Goal: Complete application form

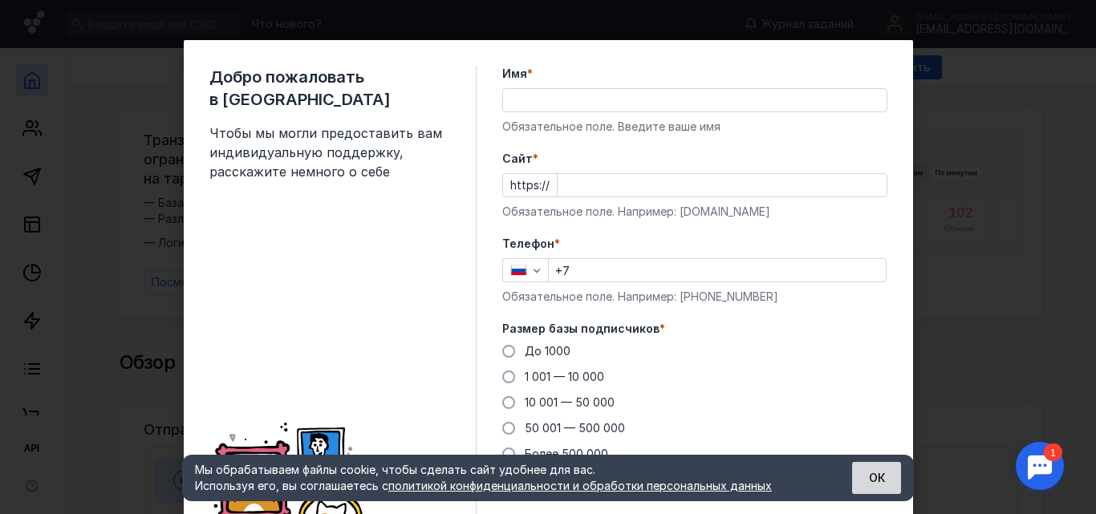
click at [873, 478] on button "ОК" at bounding box center [876, 478] width 49 height 32
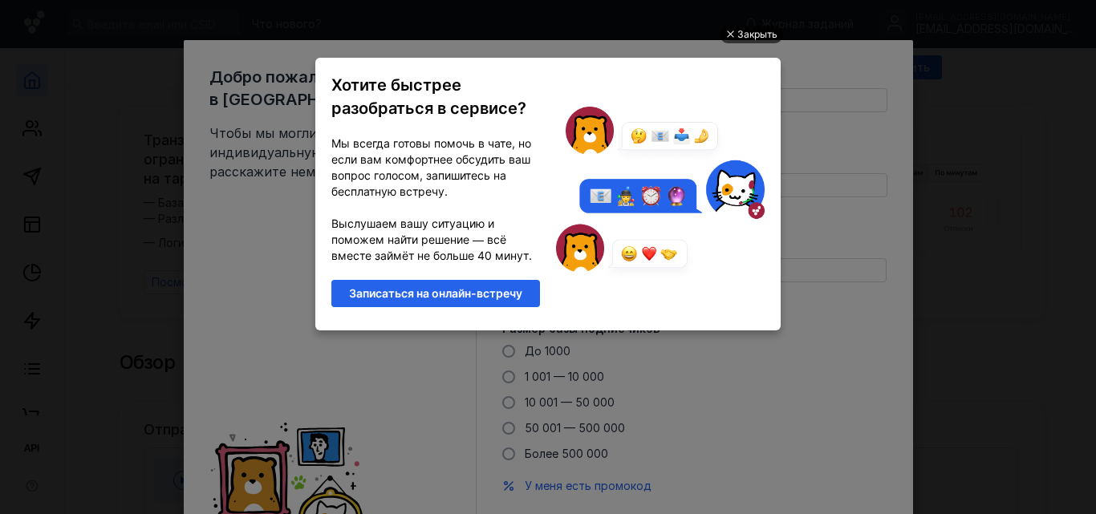
click at [729, 32] on div at bounding box center [729, 34] width 8 height 8
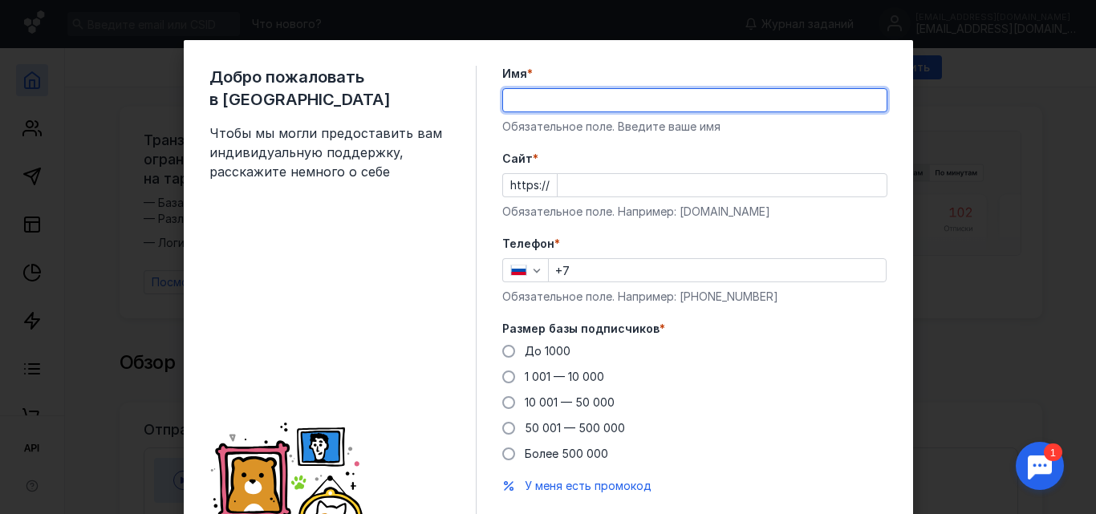
click at [513, 98] on input "Имя *" at bounding box center [694, 100] width 383 height 22
click at [513, 96] on input "Имя *" at bounding box center [694, 100] width 383 height 22
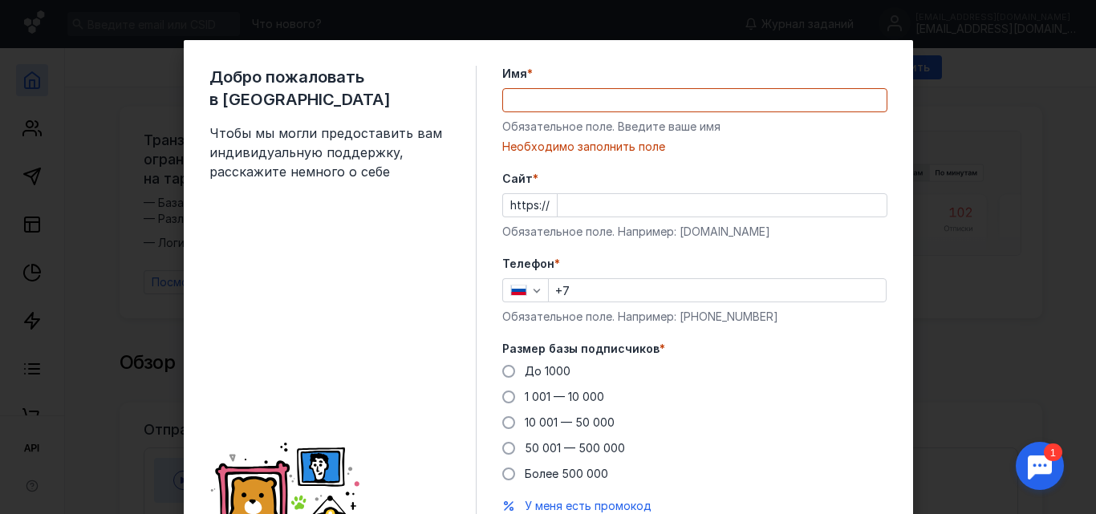
click at [314, 314] on div "Добро пожаловать в Sendsay Чтобы мы могли предоставить вам индивидуальную подде…" at bounding box center [342, 317] width 267 height 503
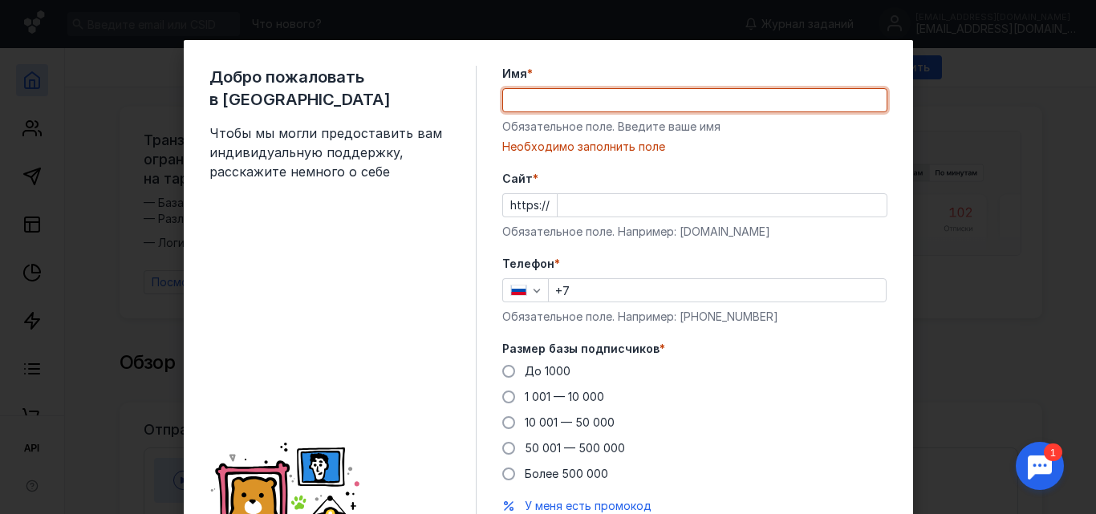
click at [508, 99] on input "Имя *" at bounding box center [694, 100] width 383 height 22
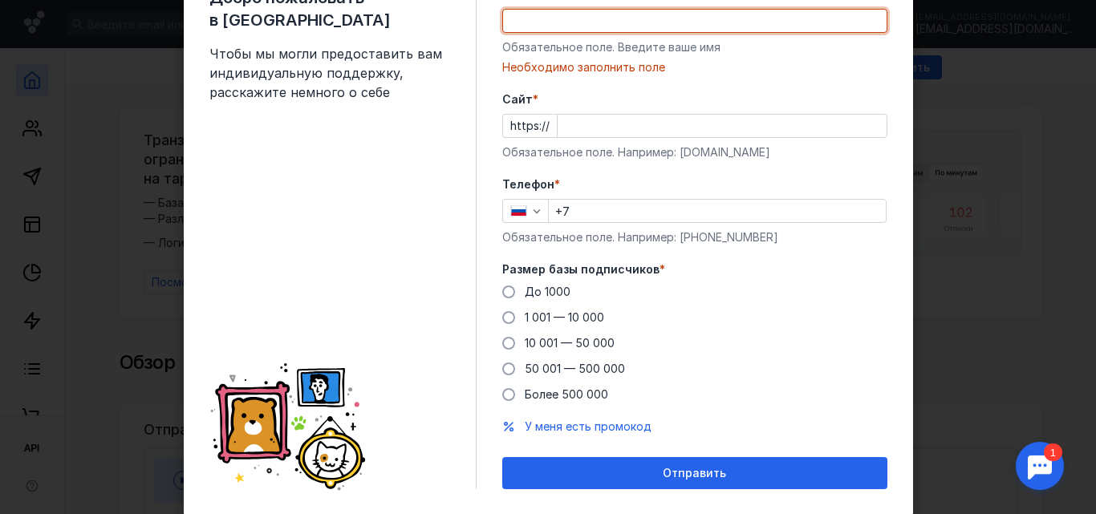
scroll to position [58, 0]
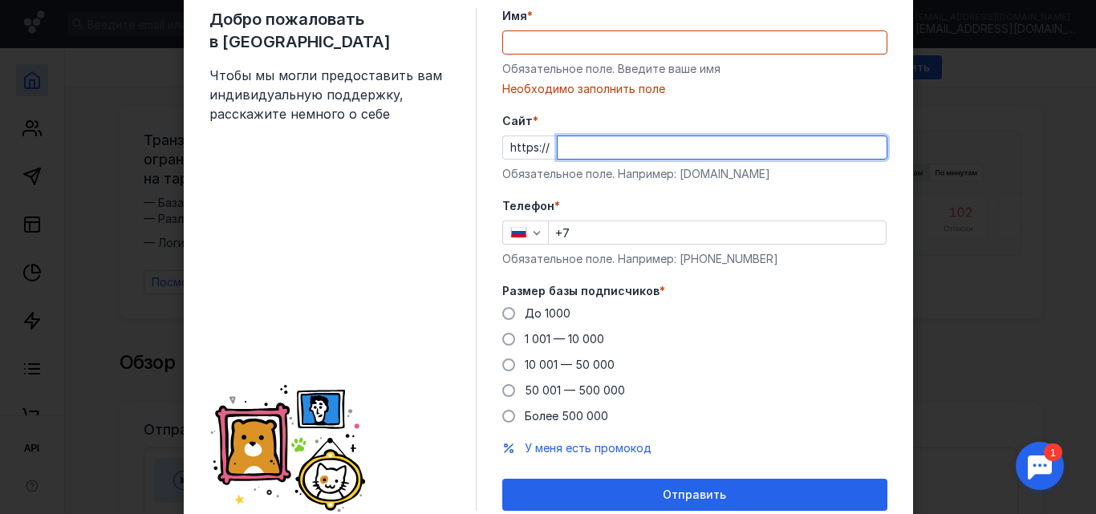
click at [562, 153] on input "Cайт *" at bounding box center [721, 147] width 329 height 22
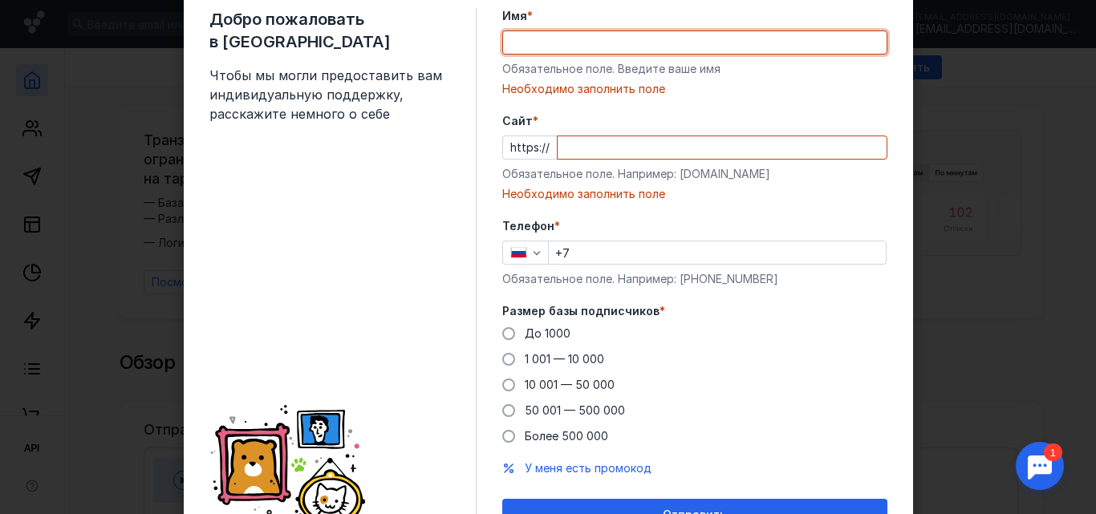
click at [513, 31] on input "Имя *" at bounding box center [694, 42] width 383 height 22
click at [513, 41] on input "Имя *" at bounding box center [694, 42] width 383 height 22
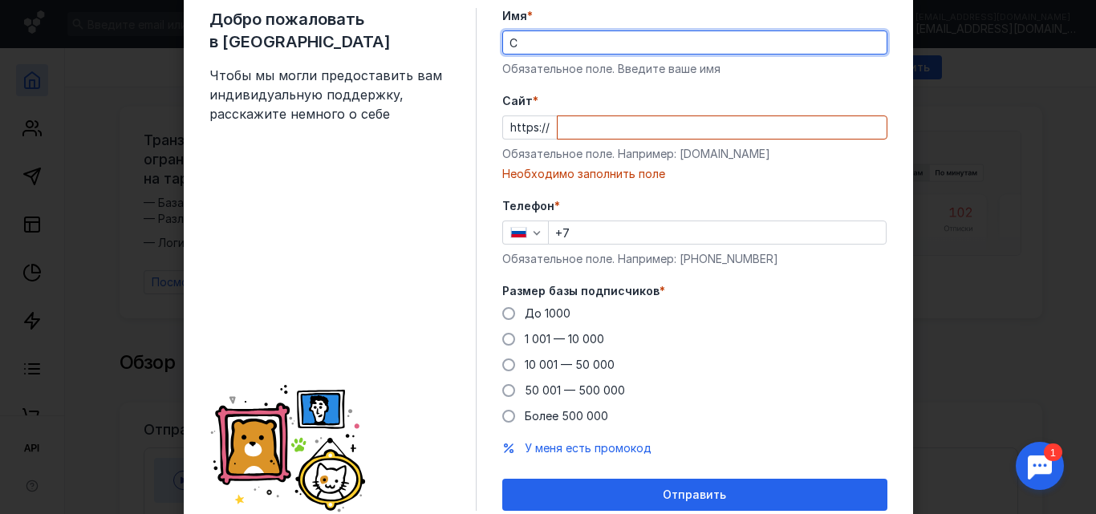
type input "[PERSON_NAME]"
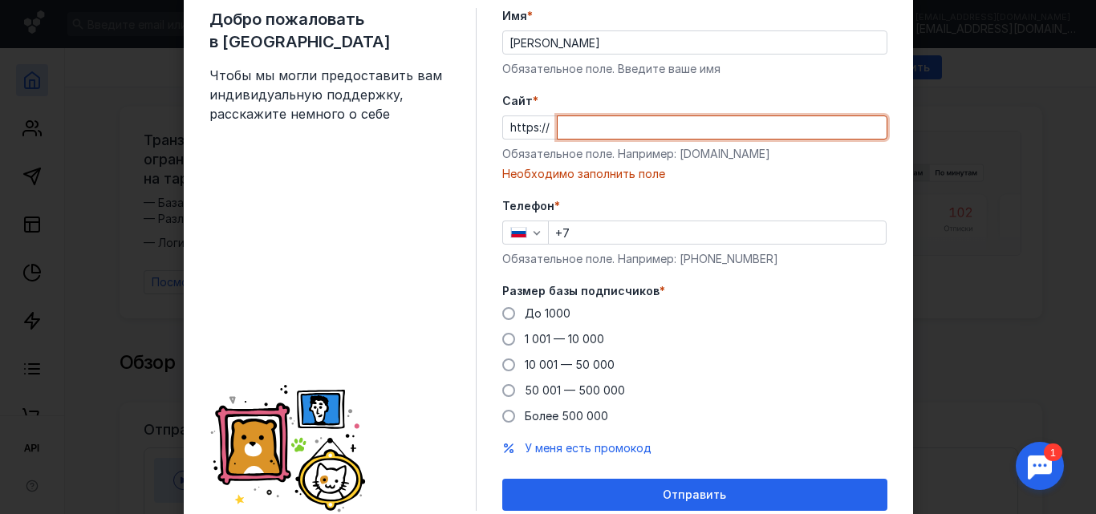
click at [557, 130] on input "Cайт *" at bounding box center [721, 127] width 329 height 22
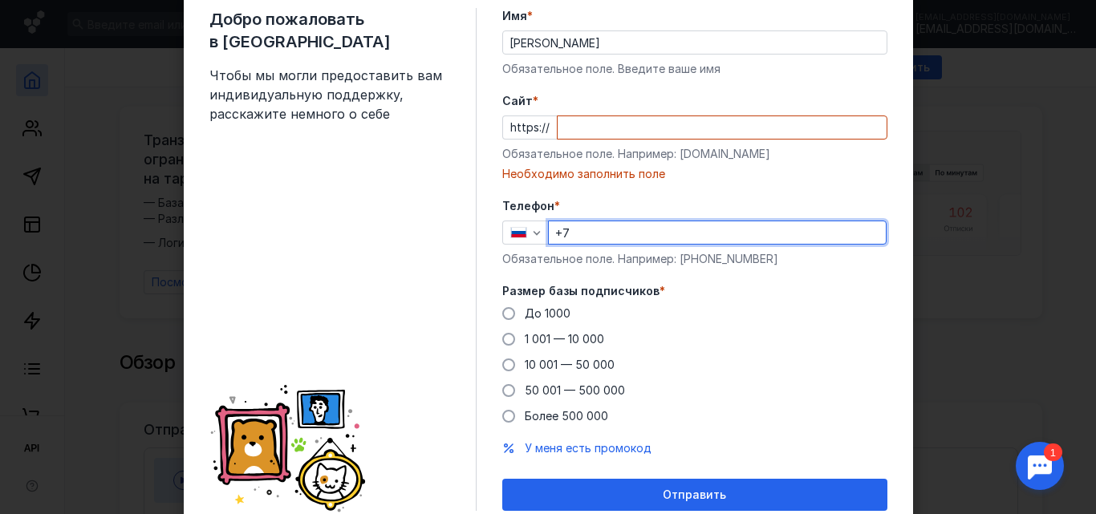
click at [570, 234] on input "+7" at bounding box center [717, 232] width 337 height 22
type input "[PHONE_NUMBER]"
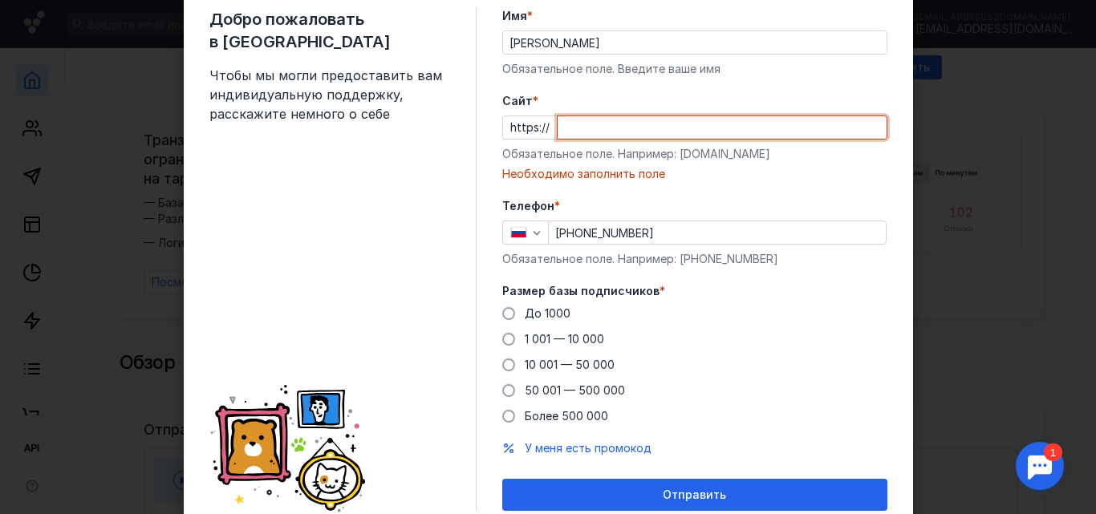
click at [610, 122] on input "Cайт *" at bounding box center [721, 127] width 329 height 22
click at [502, 314] on span at bounding box center [508, 313] width 13 height 13
click at [0, 0] on input "До 1000" at bounding box center [0, 0] width 0 height 0
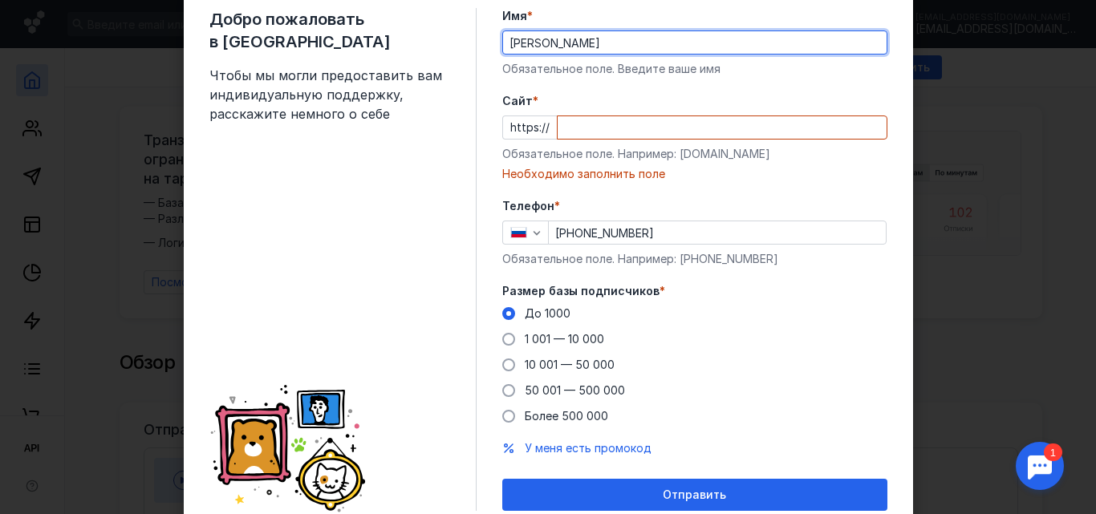
click at [569, 43] on input "[PERSON_NAME]" at bounding box center [694, 42] width 383 height 22
drag, startPoint x: 571, startPoint y: 43, endPoint x: 498, endPoint y: 42, distance: 73.0
click at [503, 42] on input "[PERSON_NAME]" at bounding box center [694, 42] width 383 height 22
type input "[PERSON_NAME]"
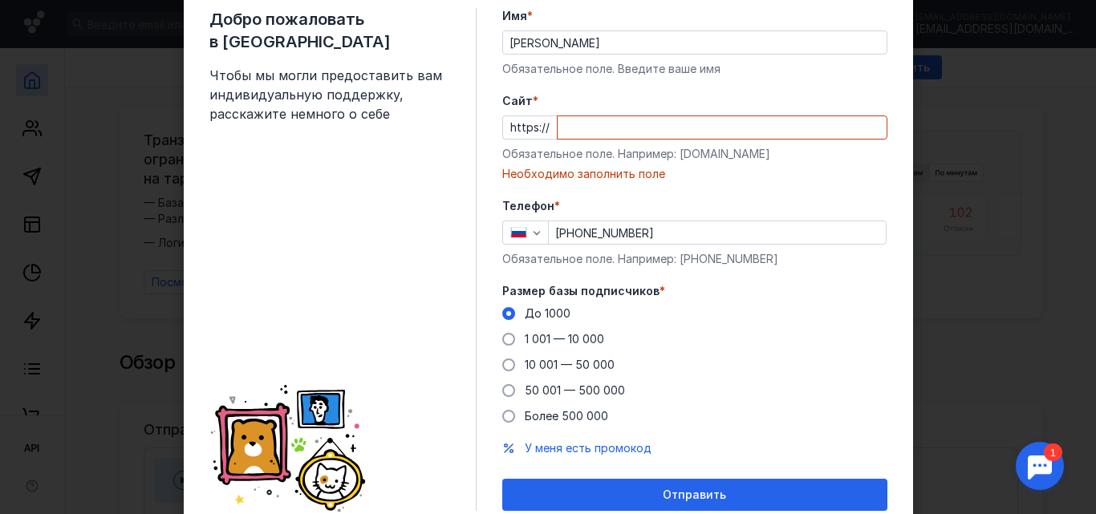
drag, startPoint x: 598, startPoint y: 96, endPoint x: 684, endPoint y: 441, distance: 355.6
click at [684, 441] on div "У меня есть промокод" at bounding box center [694, 448] width 385 height 16
click at [588, 128] on input "Cайт *" at bounding box center [721, 127] width 329 height 22
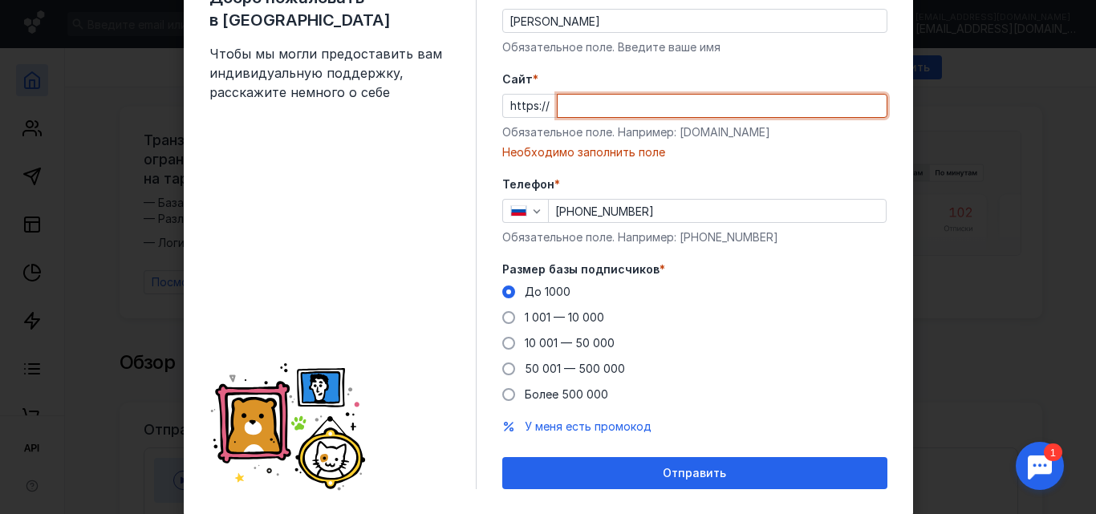
scroll to position [120, 0]
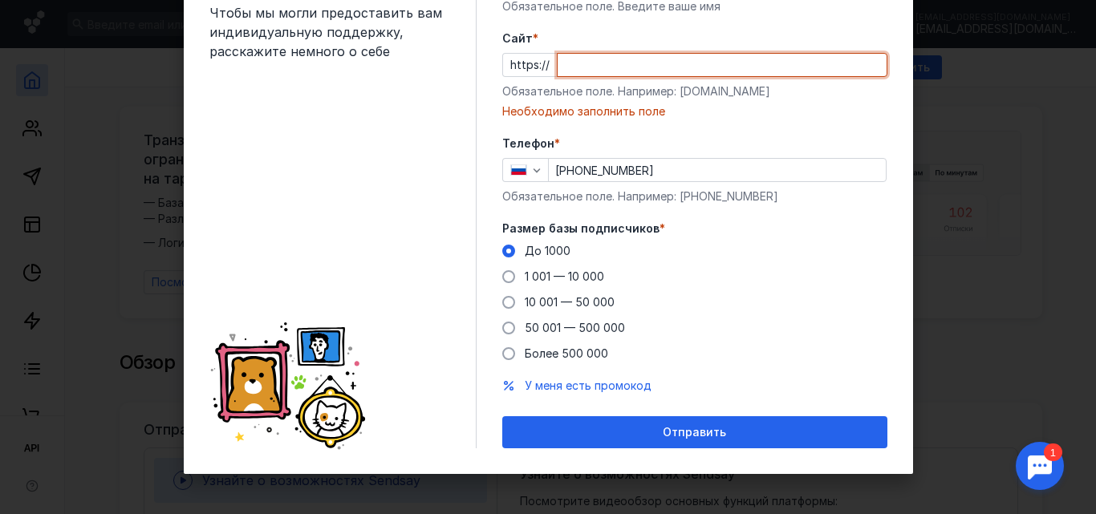
paste input "[DOMAIN_NAME]"
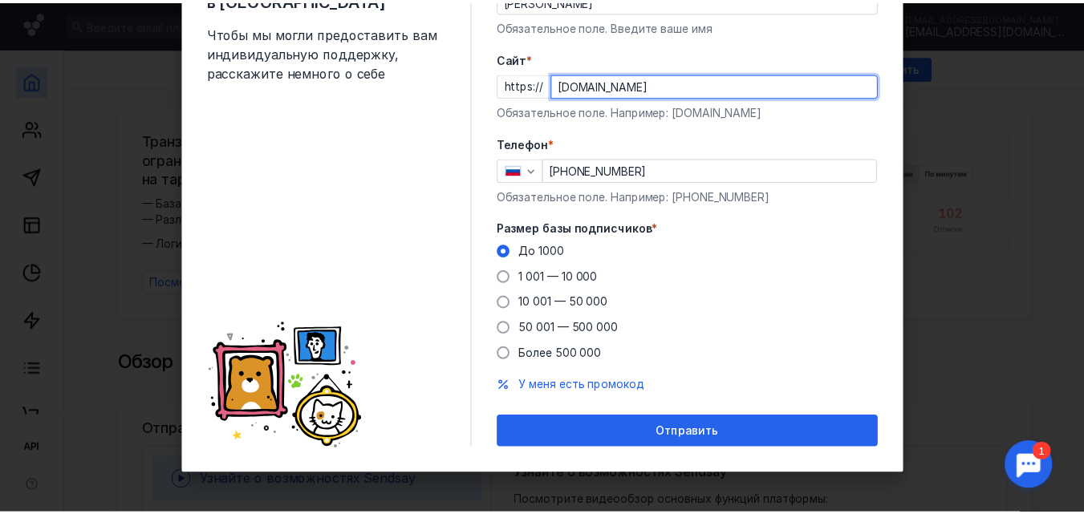
scroll to position [100, 0]
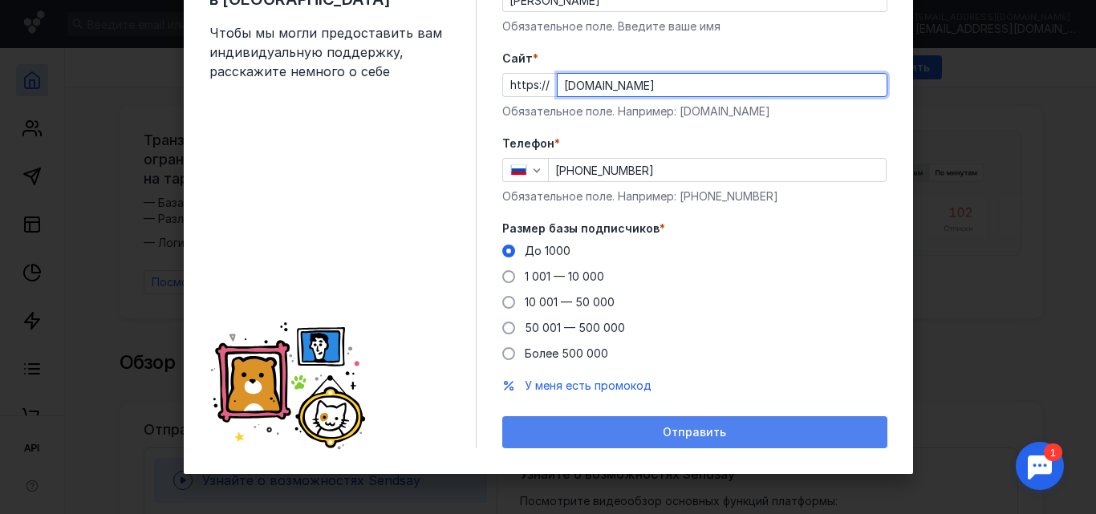
type input "[DOMAIN_NAME]"
click at [675, 432] on span "Отправить" at bounding box center [694, 433] width 63 height 14
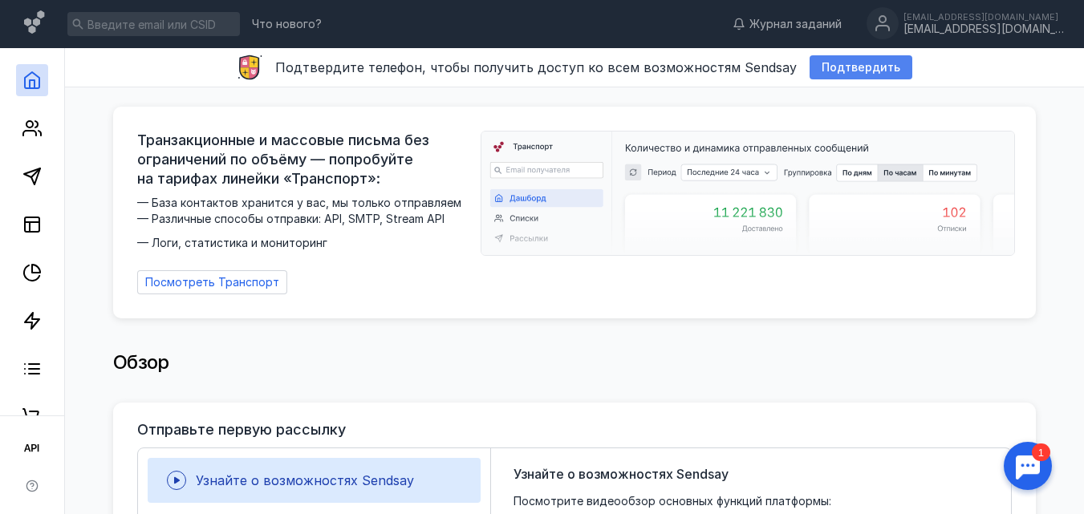
click at [841, 70] on span "Подтвердить" at bounding box center [860, 68] width 79 height 14
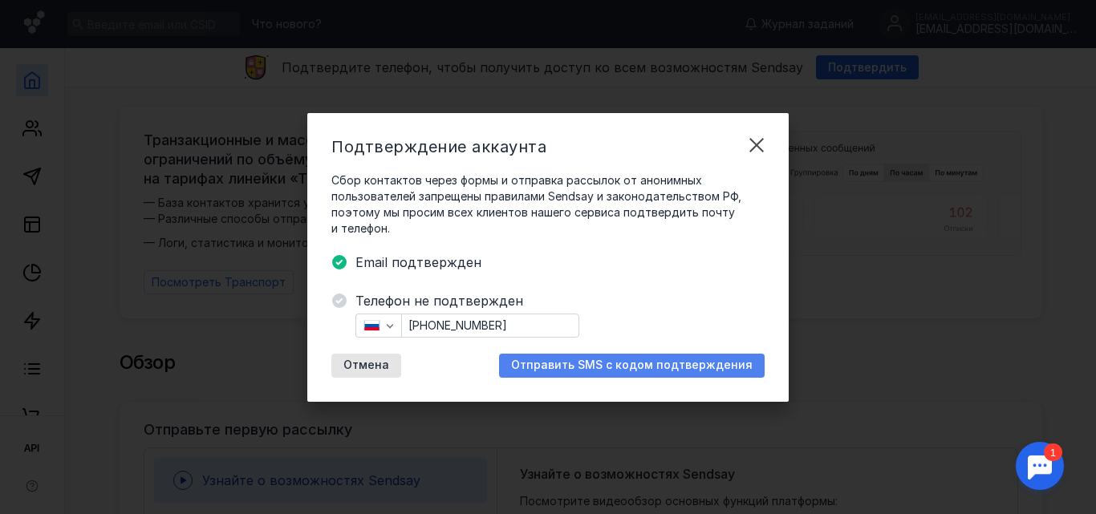
click at [636, 363] on span "Отправить SMS с кодом подтверждения" at bounding box center [631, 366] width 241 height 14
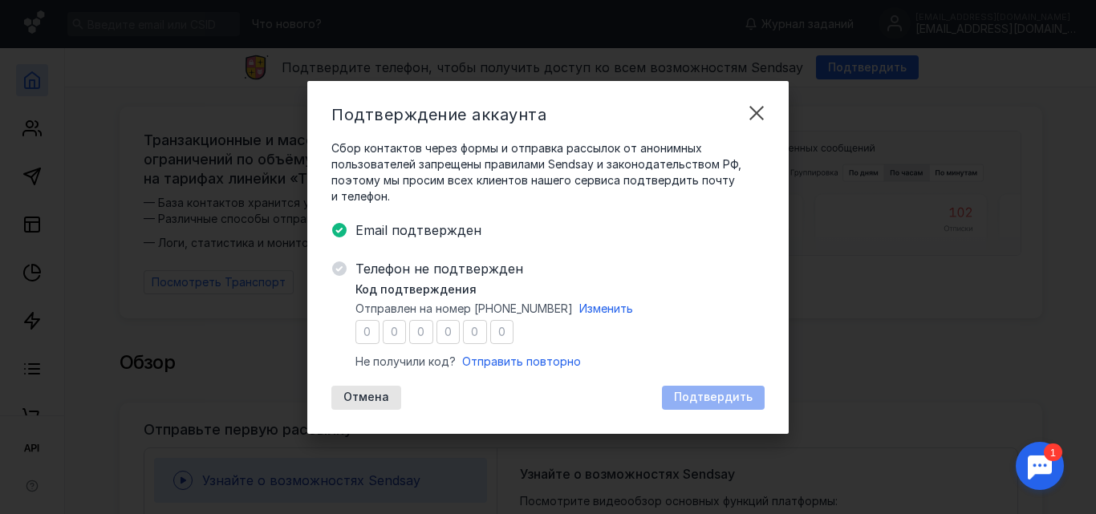
type input "3"
type input "8"
type input "0"
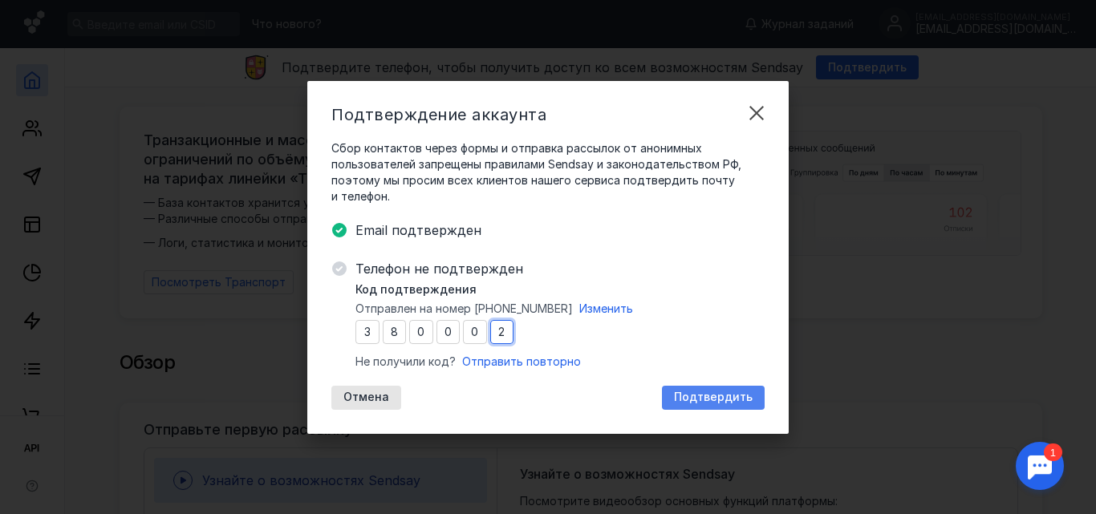
type input "2"
click at [726, 396] on span "Подтвердить" at bounding box center [713, 398] width 79 height 14
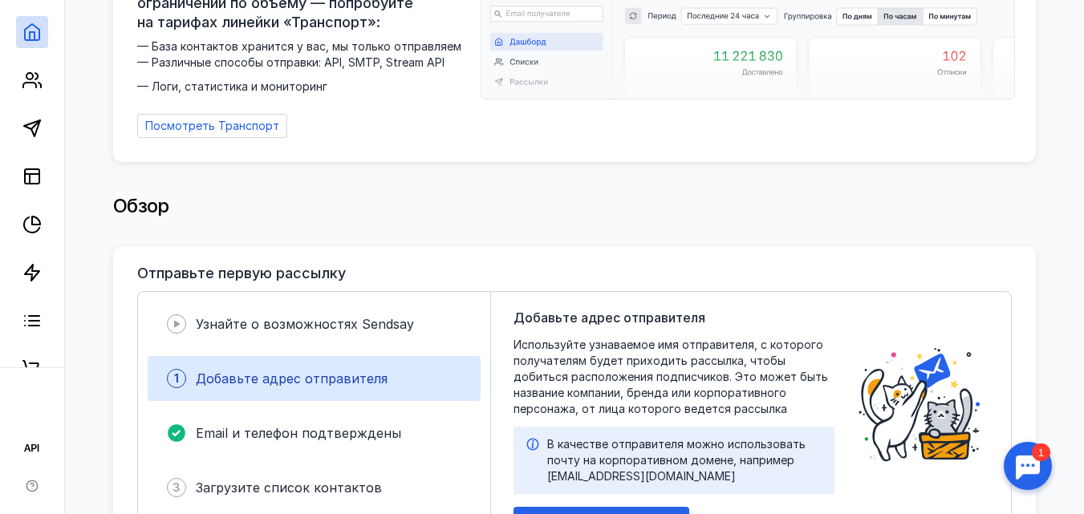
scroll to position [0, 0]
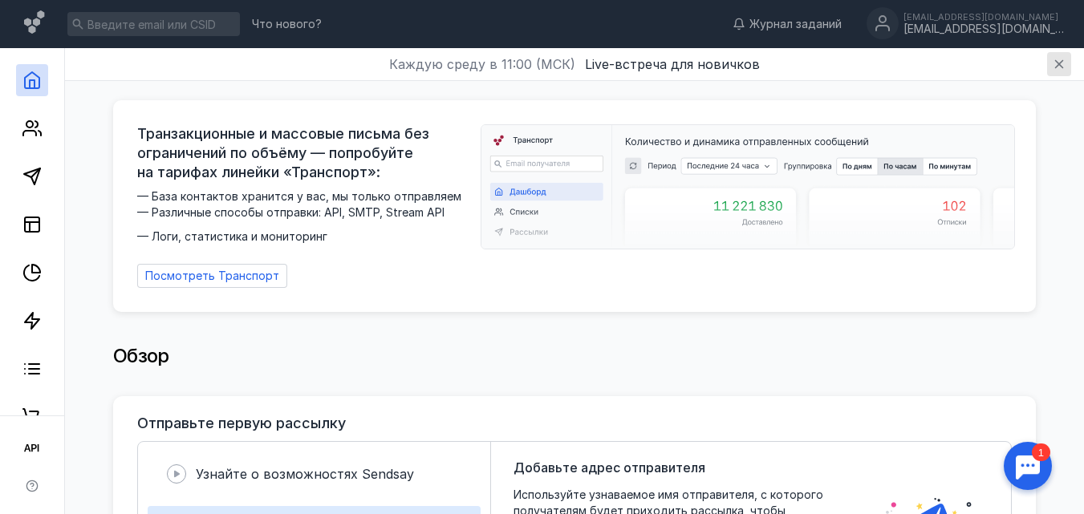
click at [1062, 60] on icon "button" at bounding box center [1059, 64] width 9 height 9
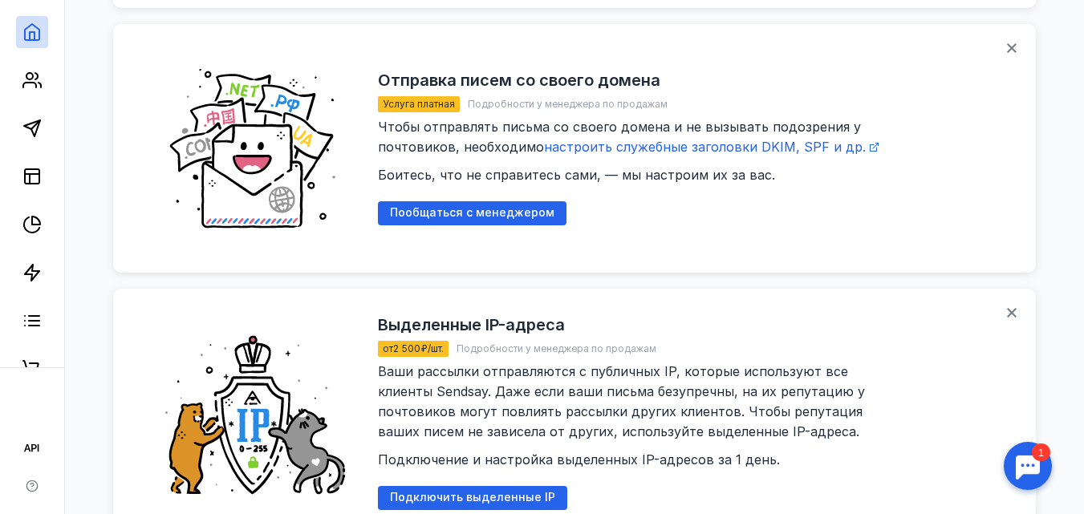
scroll to position [2124, 0]
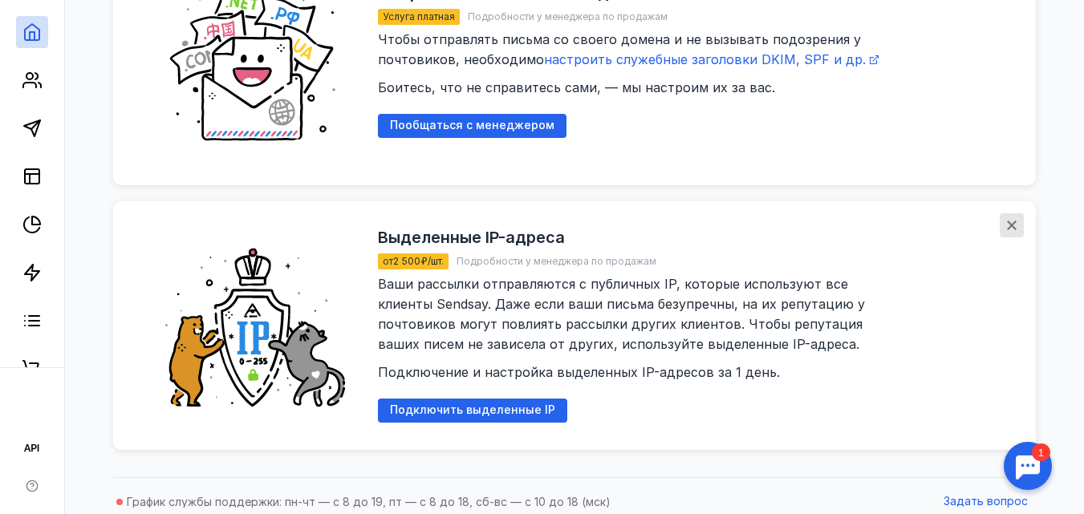
click at [1016, 219] on icon "button" at bounding box center [1011, 225] width 13 height 13
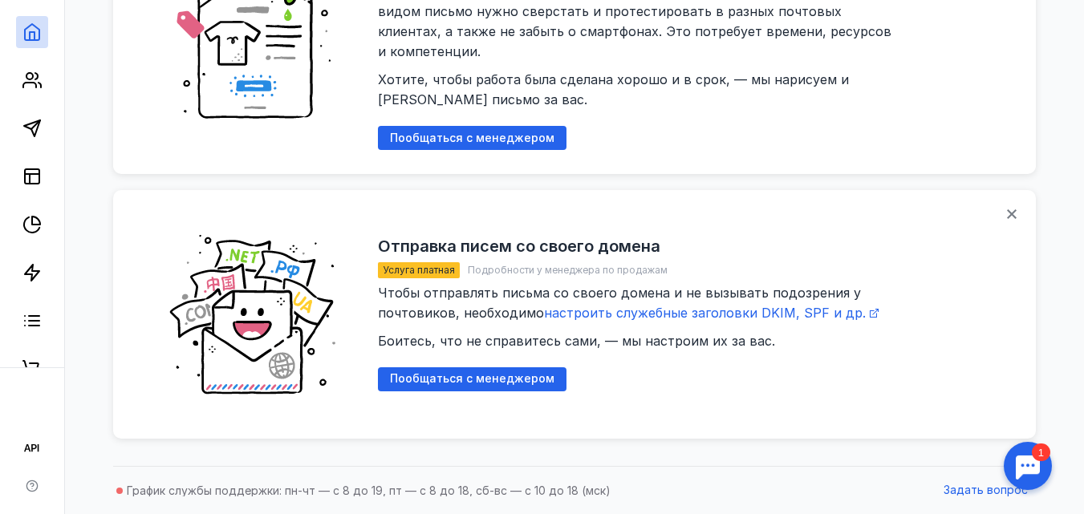
scroll to position [1854, 0]
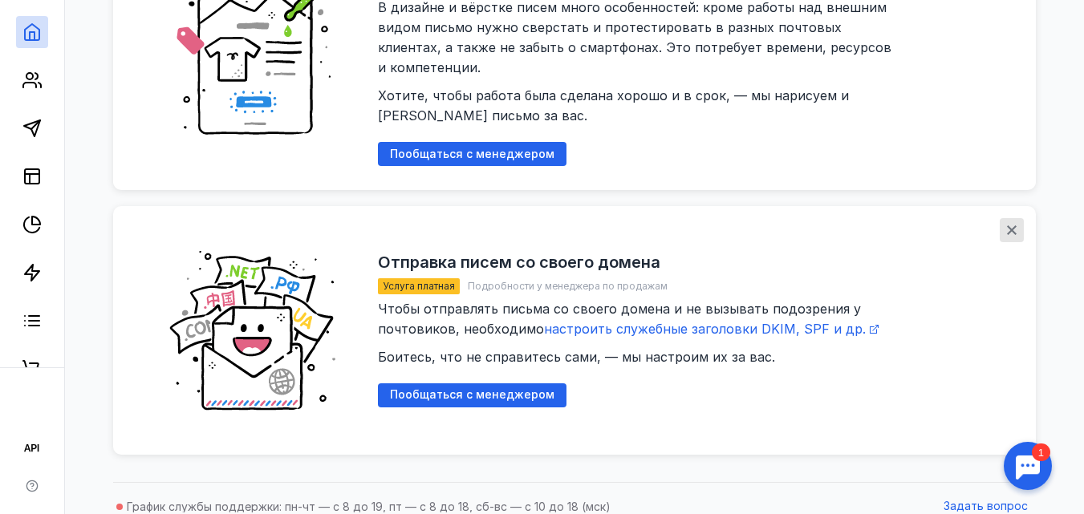
click at [1016, 224] on icon "button" at bounding box center [1011, 230] width 13 height 13
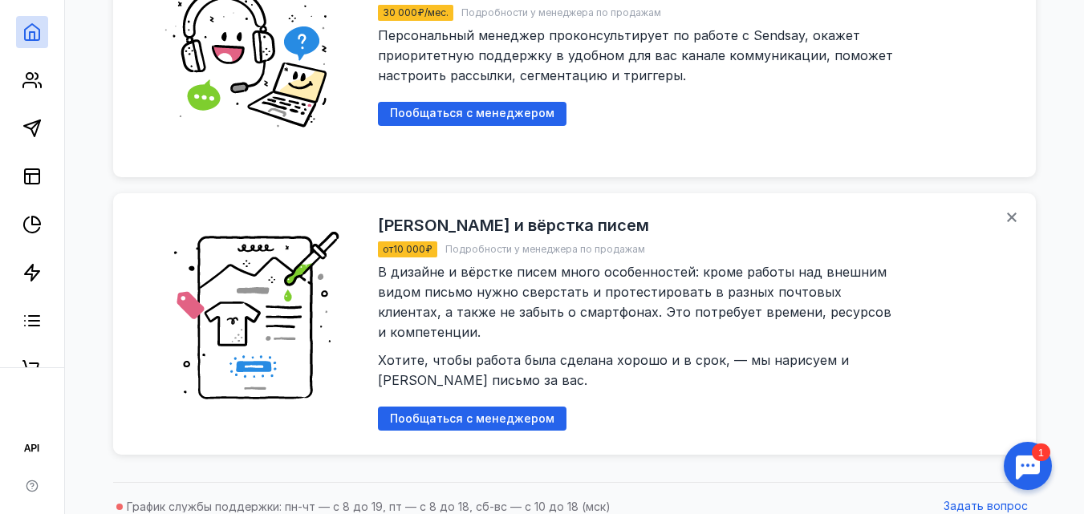
click at [1016, 213] on icon "button" at bounding box center [1012, 218] width 10 height 10
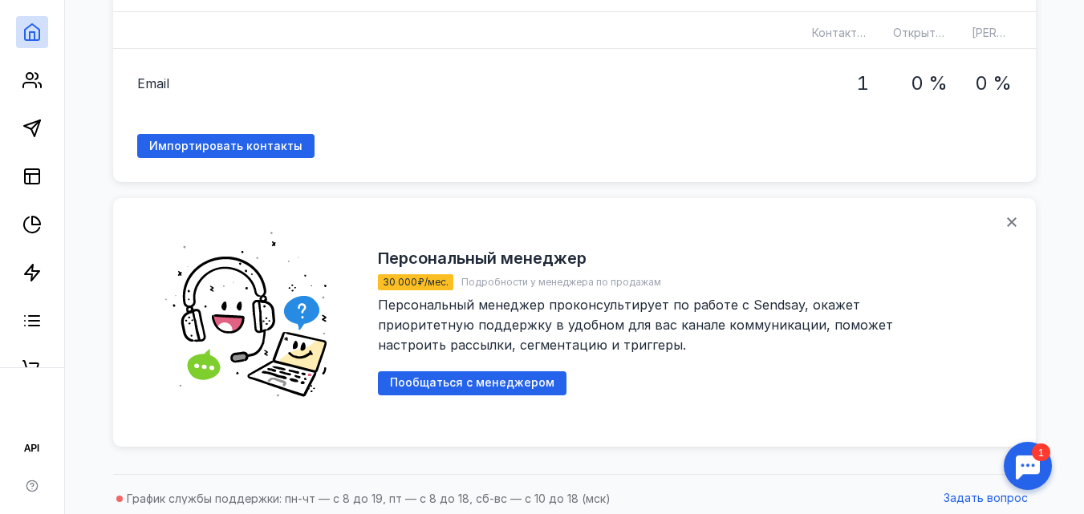
click at [1016, 216] on icon "button" at bounding box center [1011, 222] width 13 height 13
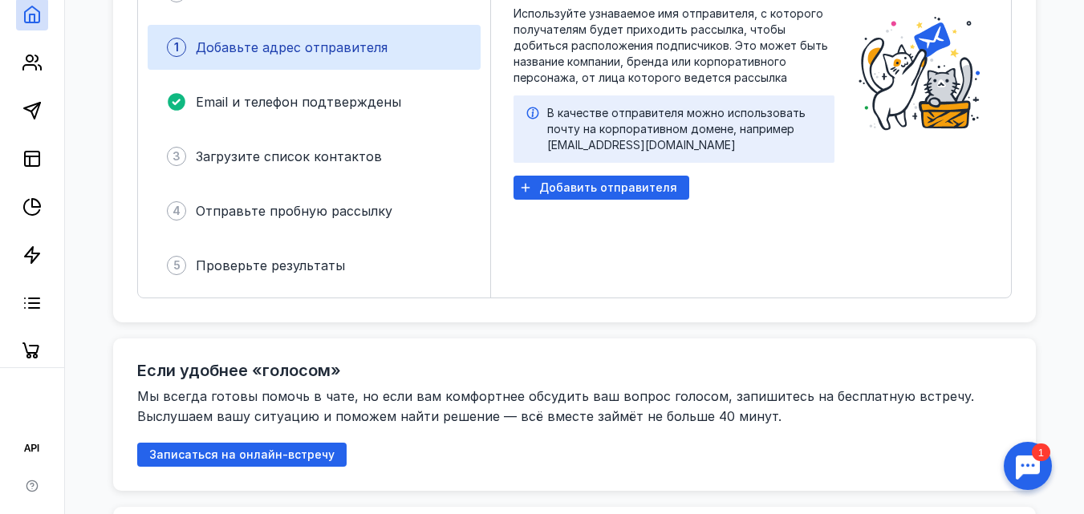
scroll to position [0, 0]
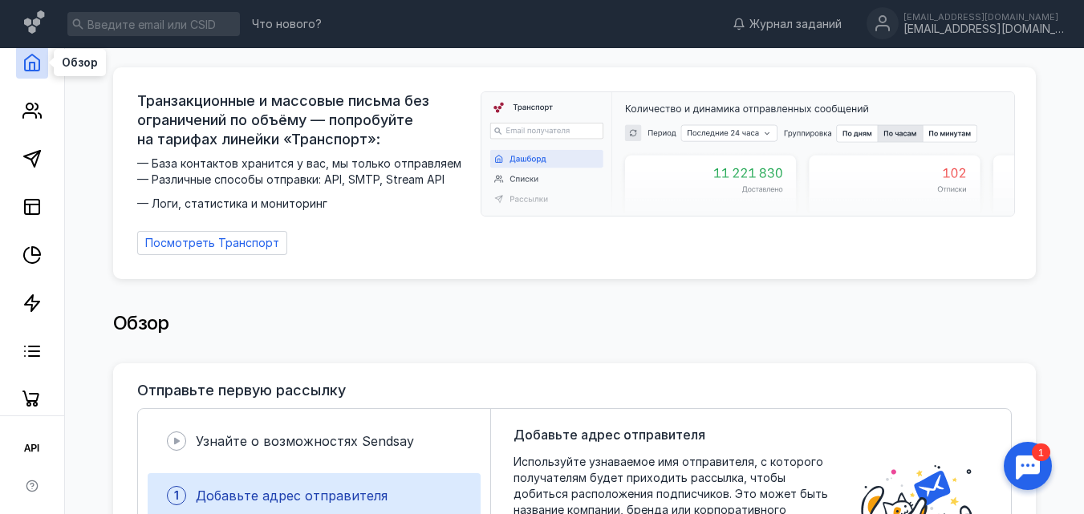
click at [25, 67] on icon at bounding box center [32, 63] width 14 height 16
